Goal: Task Accomplishment & Management: Use online tool/utility

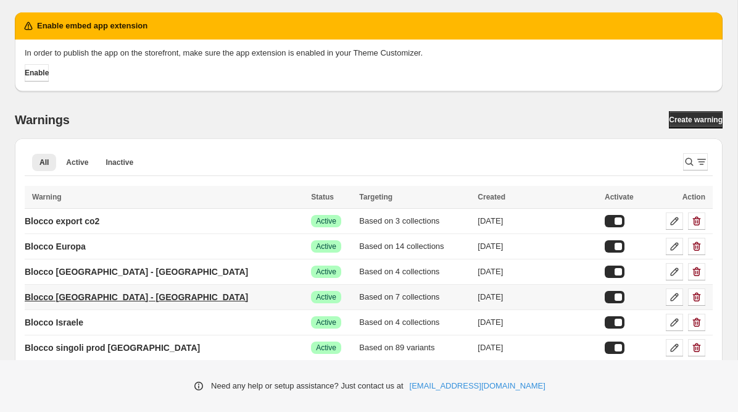
click at [109, 301] on p "Blocco [GEOGRAPHIC_DATA] - [GEOGRAPHIC_DATA]" at bounding box center [136, 297] width 223 height 12
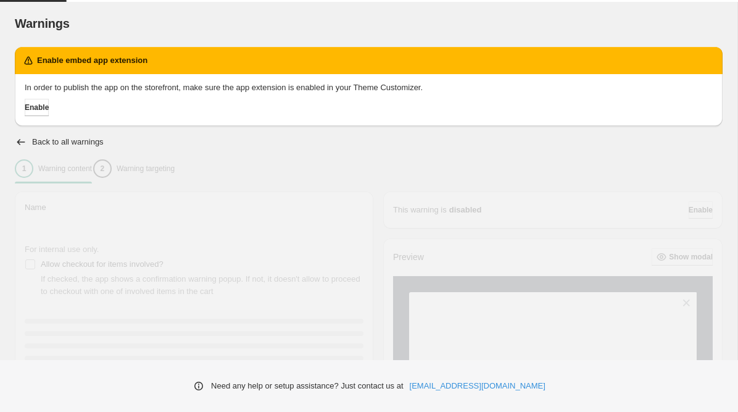
type input "**********"
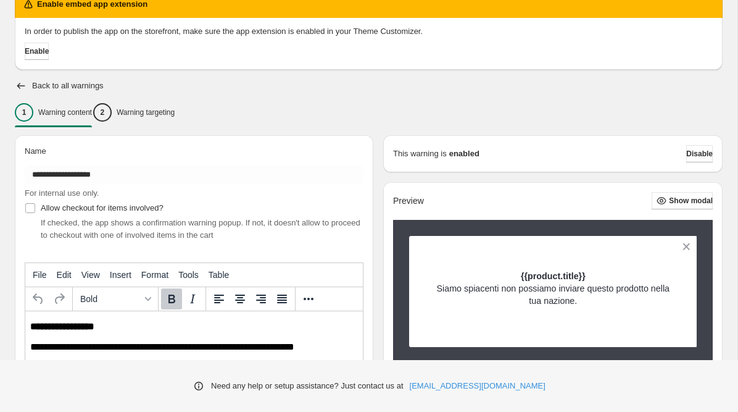
scroll to position [59, 0]
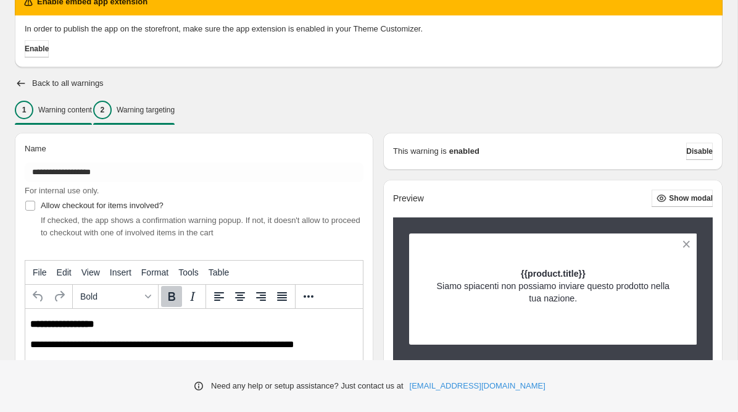
click at [175, 117] on div "2 Warning targeting" at bounding box center [133, 110] width 81 height 19
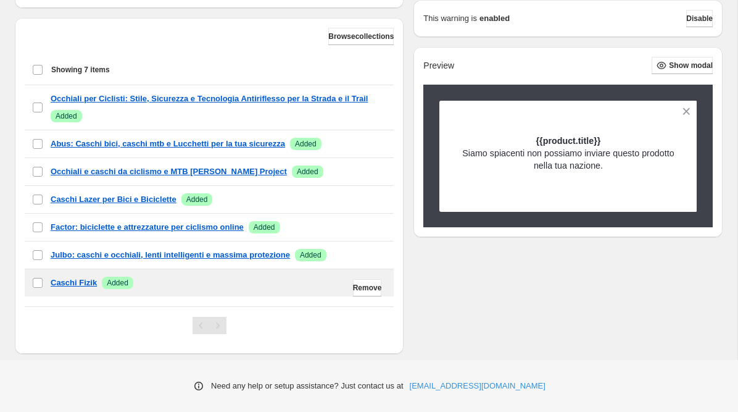
scroll to position [434, 0]
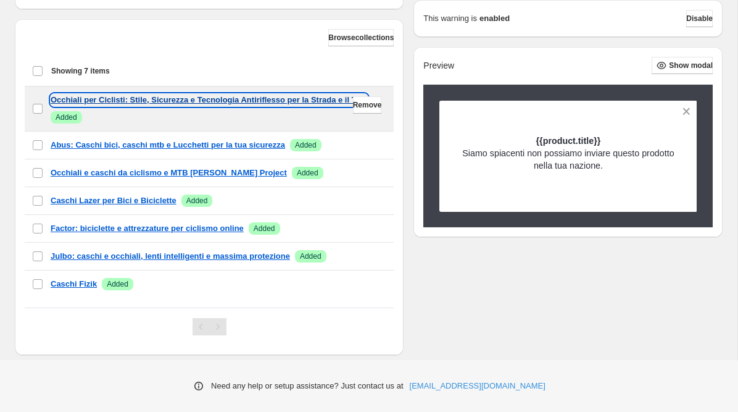
click at [211, 104] on p "Occhiali per Ciclisti: Stile, Sicurezza e Tecnologia Antiriflesso per la Strada…" at bounding box center [209, 100] width 317 height 12
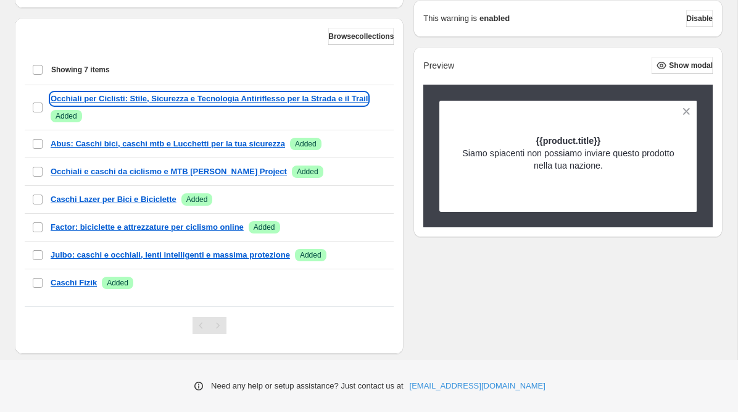
scroll to position [81, 0]
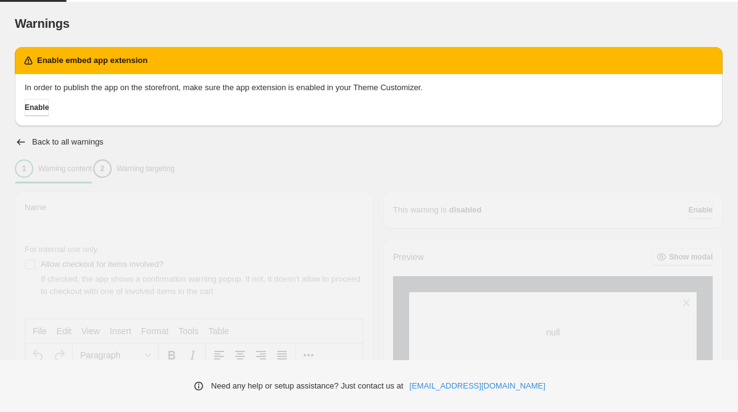
type input "**********"
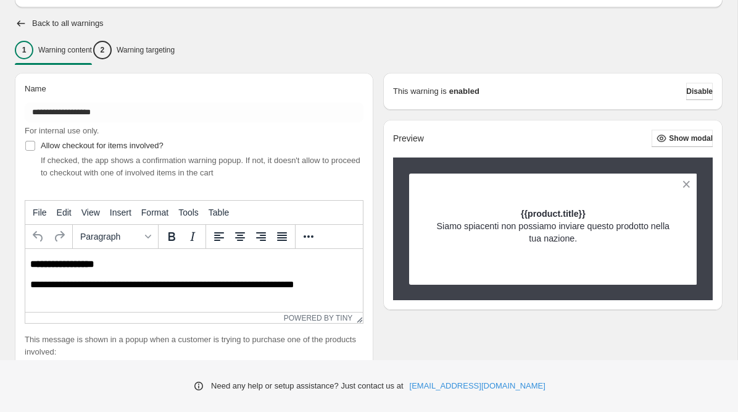
scroll to position [121, 0]
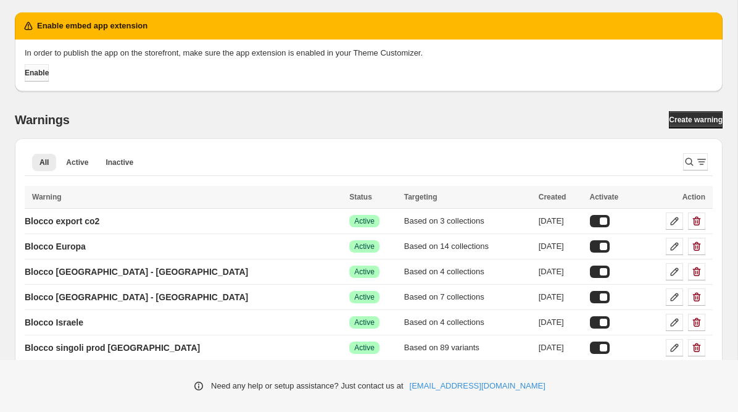
click at [41, 78] on button "Enable" at bounding box center [37, 72] width 24 height 17
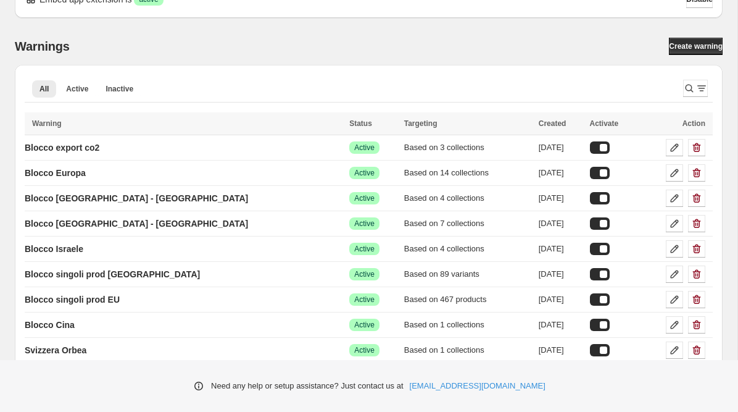
scroll to position [34, 0]
